Goal: Task Accomplishment & Management: Complete application form

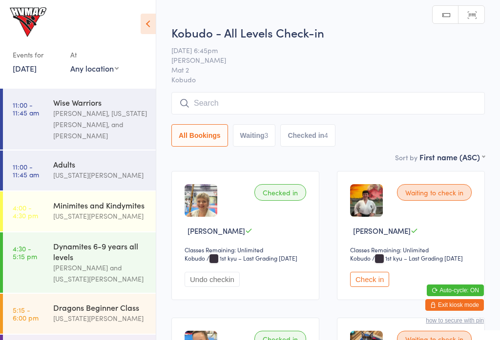
scroll to position [251, 0]
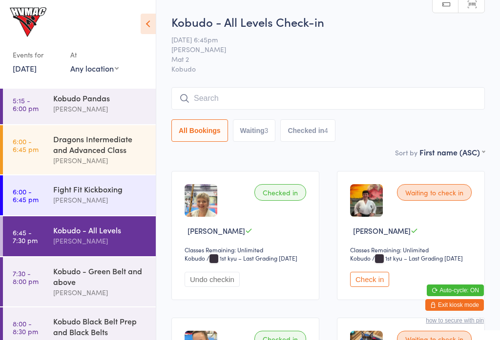
click at [464, 305] on button "Exit kiosk mode" at bounding box center [454, 306] width 59 height 12
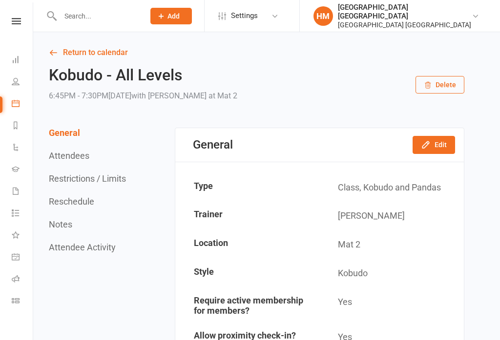
click at [13, 18] on icon at bounding box center [16, 21] width 9 height 6
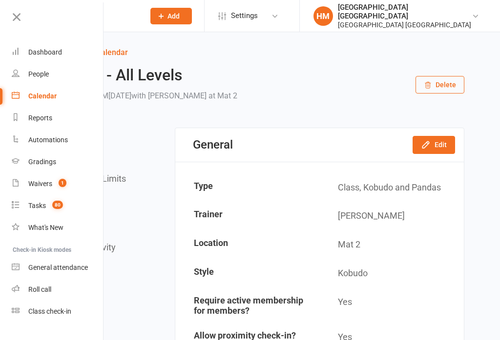
click at [13, 12] on icon at bounding box center [17, 17] width 14 height 14
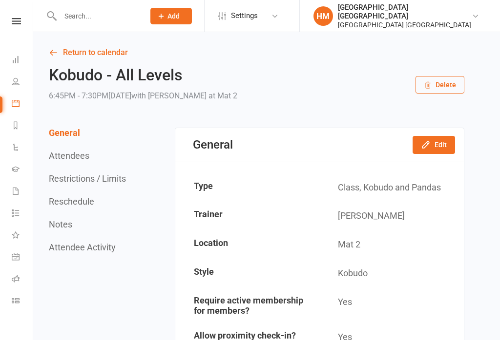
click at [97, 14] on input "text" at bounding box center [97, 16] width 80 height 14
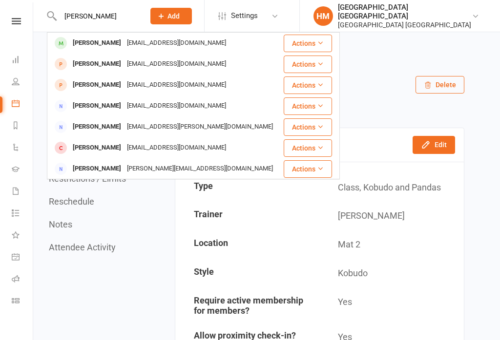
type input "[PERSON_NAME]"
click at [147, 42] on div "[EMAIL_ADDRESS][DOMAIN_NAME]" at bounding box center [176, 43] width 105 height 14
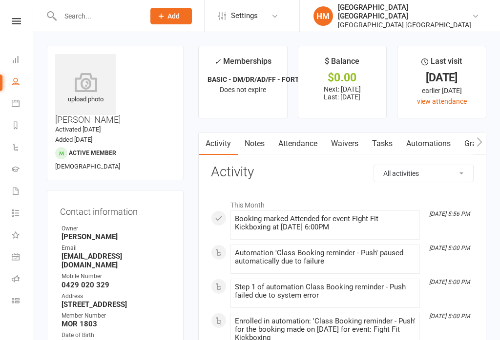
click at [350, 144] on link "Waivers" at bounding box center [344, 144] width 41 height 22
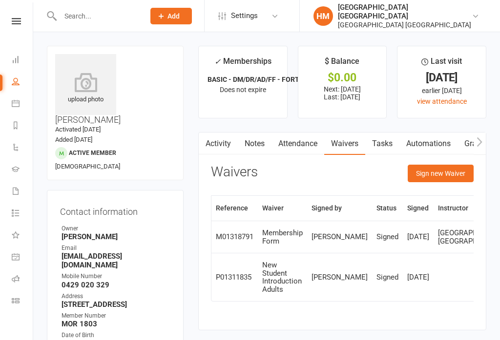
click at [443, 171] on button "Sign new Waiver" at bounding box center [440, 174] width 66 height 18
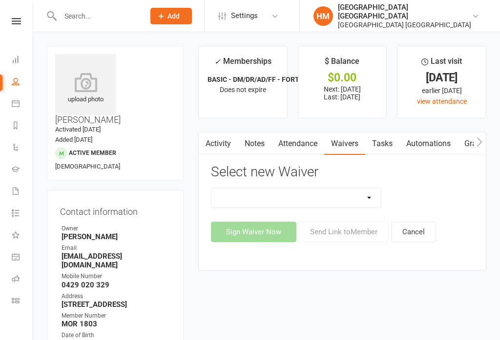
click at [329, 200] on select "App membership only Cancellation Form Change to payment frequency Fitness Chall…" at bounding box center [295, 198] width 169 height 20
select select "5375"
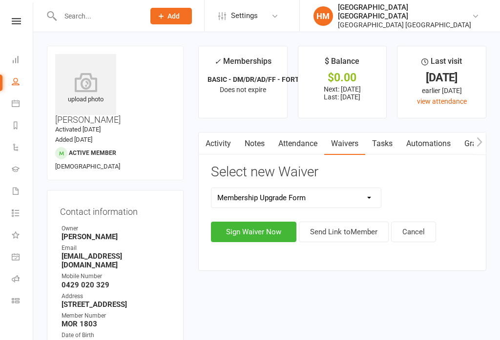
click at [278, 229] on button "Sign Waiver Now" at bounding box center [253, 232] width 85 height 20
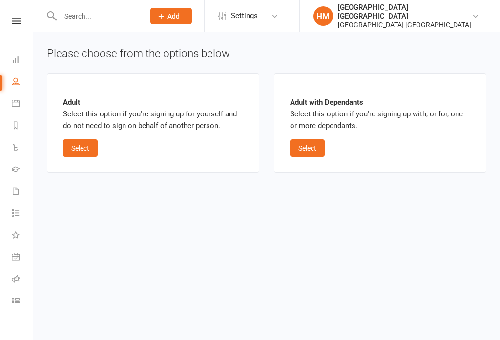
click at [76, 148] on button "Select" at bounding box center [80, 149] width 35 height 18
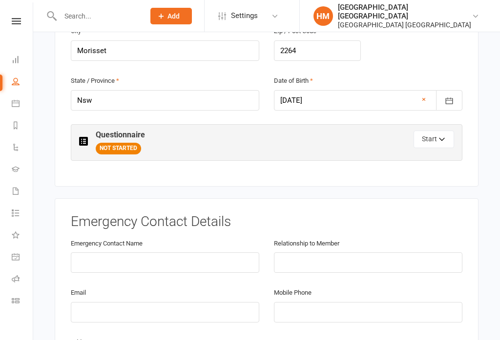
scroll to position [460, 0]
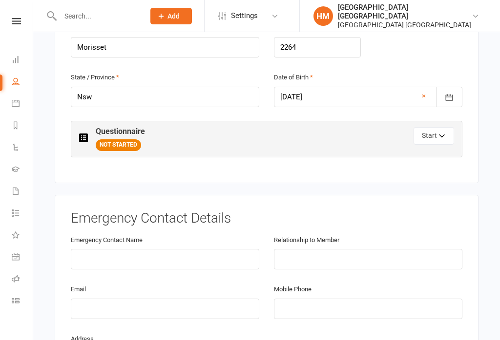
click at [426, 127] on button "Start" at bounding box center [433, 136] width 40 height 18
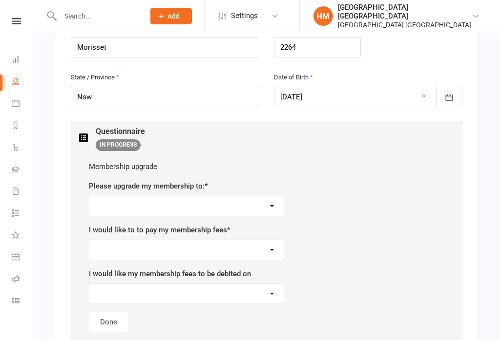
click at [261, 197] on select "Dynamites - transition from Kindymites ($41 per week per person) BBC - 3 lesson…" at bounding box center [186, 207] width 194 height 20
select select "Unlimited training all programs ($51 per week per person) 12 month commitment"
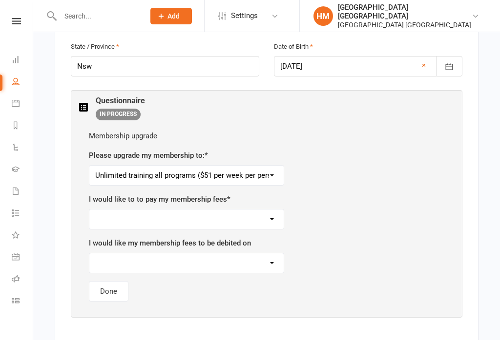
scroll to position [499, 0]
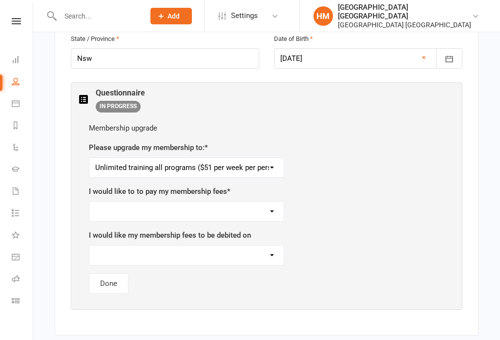
click at [265, 202] on select "As per current schedule Weekly Fortnightly" at bounding box center [186, 212] width 194 height 20
select select "As per current schedule"
click at [259, 246] on select "As per current schedule Mondays Tuesdays Wednesdays Thursdays Fridays" at bounding box center [186, 256] width 194 height 20
select select "As per current schedule"
click at [261, 246] on select "As per current schedule Mondays Tuesdays Wednesdays Thursdays Fridays" at bounding box center [186, 256] width 194 height 20
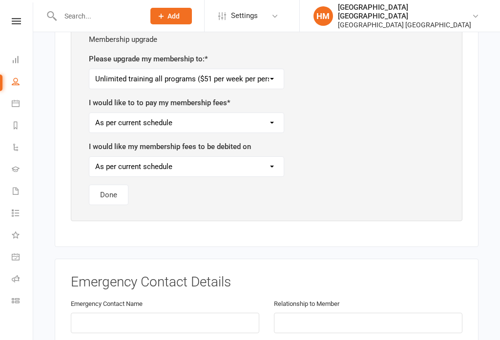
scroll to position [592, 0]
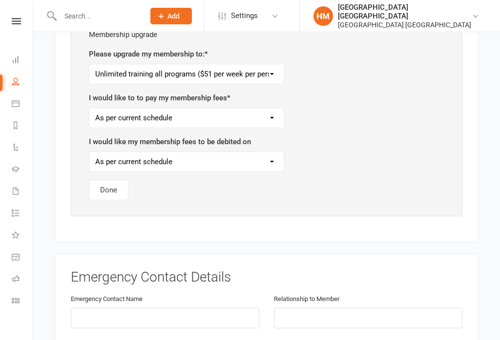
click at [109, 180] on button "Done" at bounding box center [109, 190] width 40 height 20
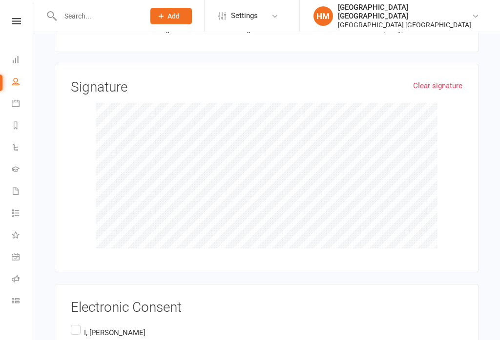
scroll to position [1150, 0]
click at [74, 324] on input "I, [PERSON_NAME] Confirm I wish to upgrade my membership as stated. I agree to …" at bounding box center [74, 324] width 6 height 0
checkbox input "true"
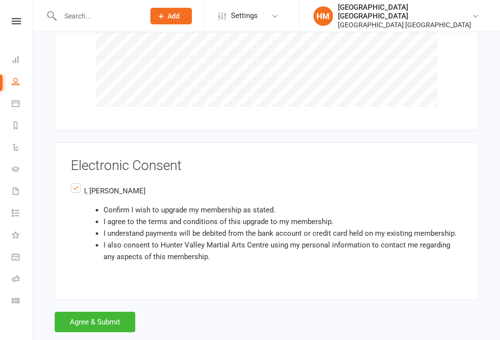
scroll to position [1292, 0]
click at [113, 318] on button "Agree & Submit" at bounding box center [95, 323] width 80 height 20
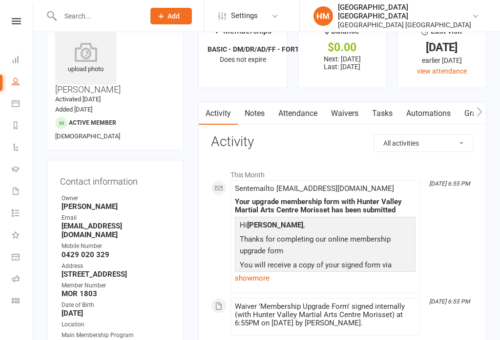
scroll to position [70, 0]
